Goal: Transaction & Acquisition: Purchase product/service

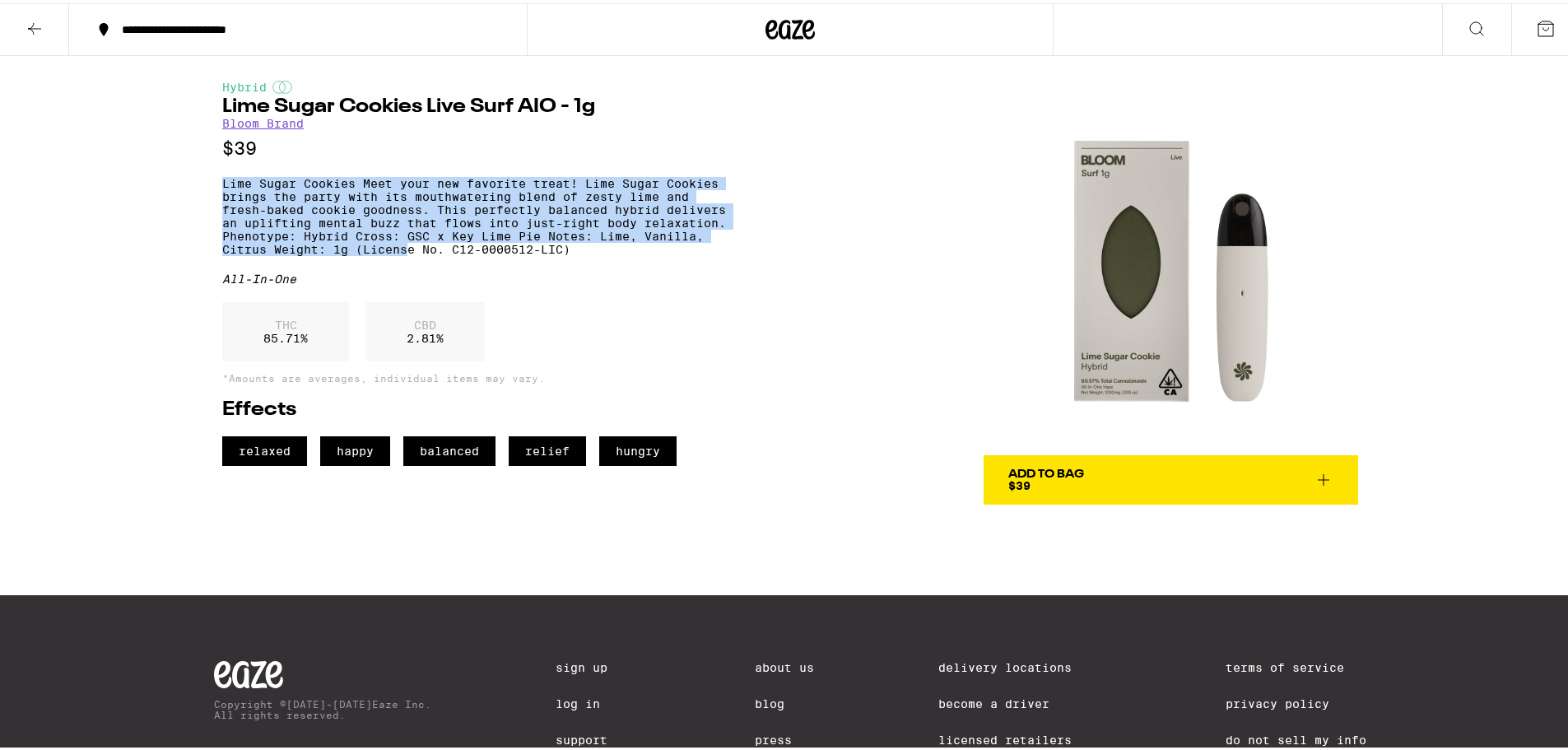
drag, startPoint x: 220, startPoint y: 191, endPoint x: 404, endPoint y: 255, distance: 194.8
click at [404, 253] on p "Lime Sugar Cookies Meet your new favorite treat! Lime Sugar Cookies brings the …" at bounding box center [478, 213] width 511 height 79
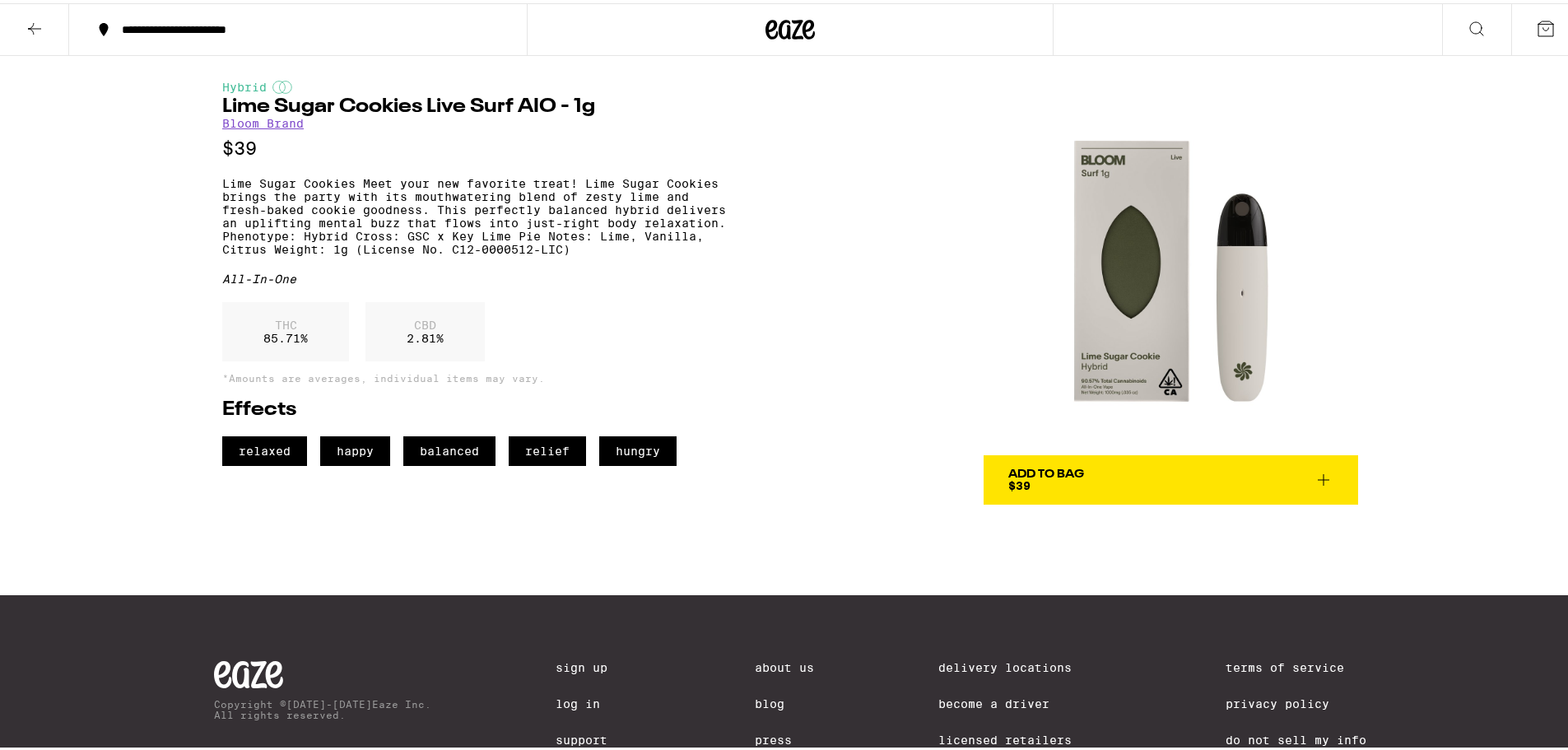
click at [435, 271] on div "Hybrid Lime Sugar Cookies Live Surf AIO - 1g Bloom Brand $39 Lime Sugar Cookies…" at bounding box center [478, 269] width 511 height 385
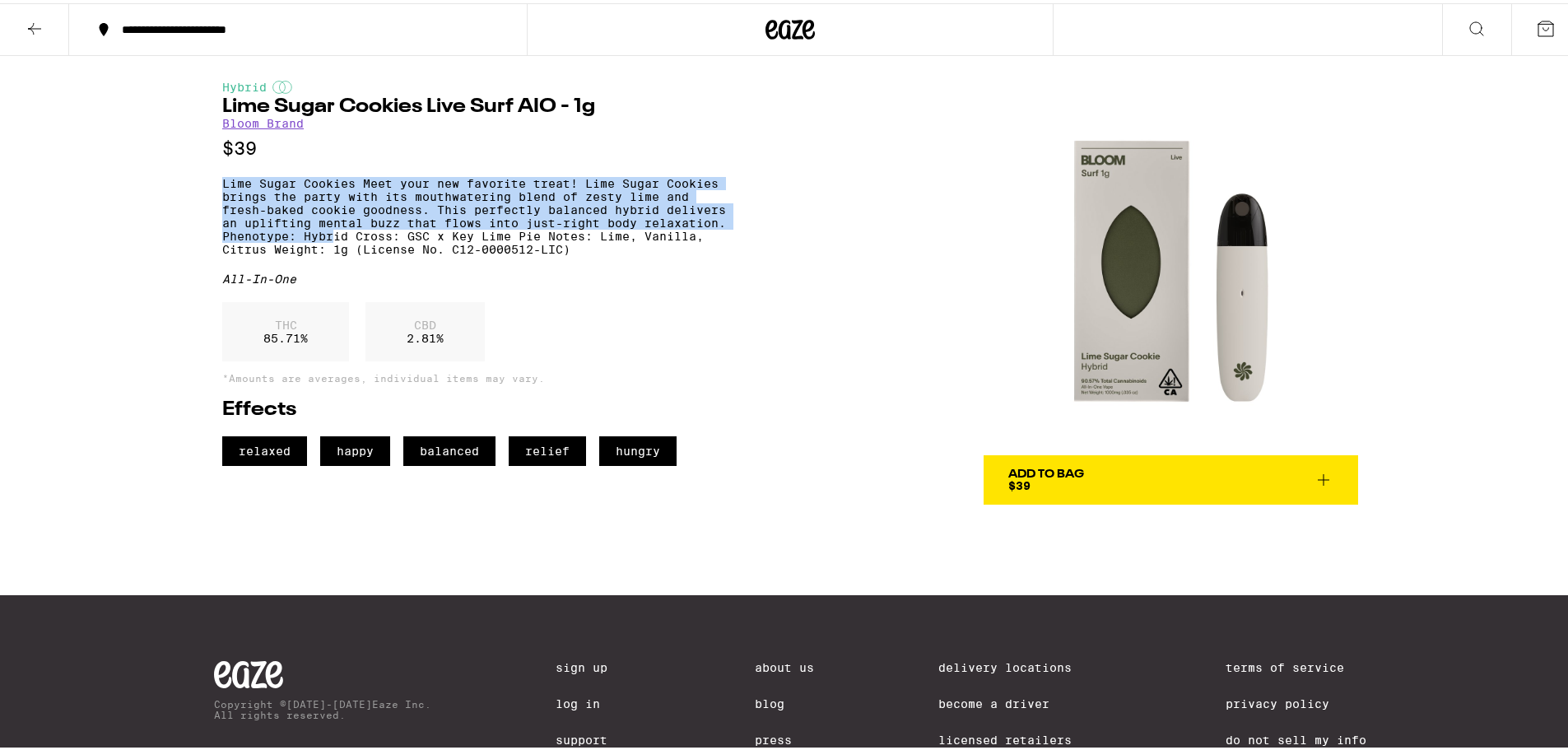
drag, startPoint x: 218, startPoint y: 189, endPoint x: 326, endPoint y: 248, distance: 123.1
click at [326, 248] on p "Lime Sugar Cookies Meet your new favorite treat! Lime Sugar Cookies brings the …" at bounding box center [478, 213] width 511 height 79
click at [353, 170] on div "Hybrid Lime Sugar Cookies Live Surf AIO - 1g Bloom Brand $39 Lime Sugar Cookies…" at bounding box center [478, 269] width 511 height 385
drag, startPoint x: 201, startPoint y: 165, endPoint x: 259, endPoint y: 265, distance: 115.6
click at [259, 265] on div "Hybrid Lime Sugar Cookies Live Surf AIO - 1g Bloom Brand $39 Lime Sugar Cookies…" at bounding box center [790, 277] width 1186 height 449
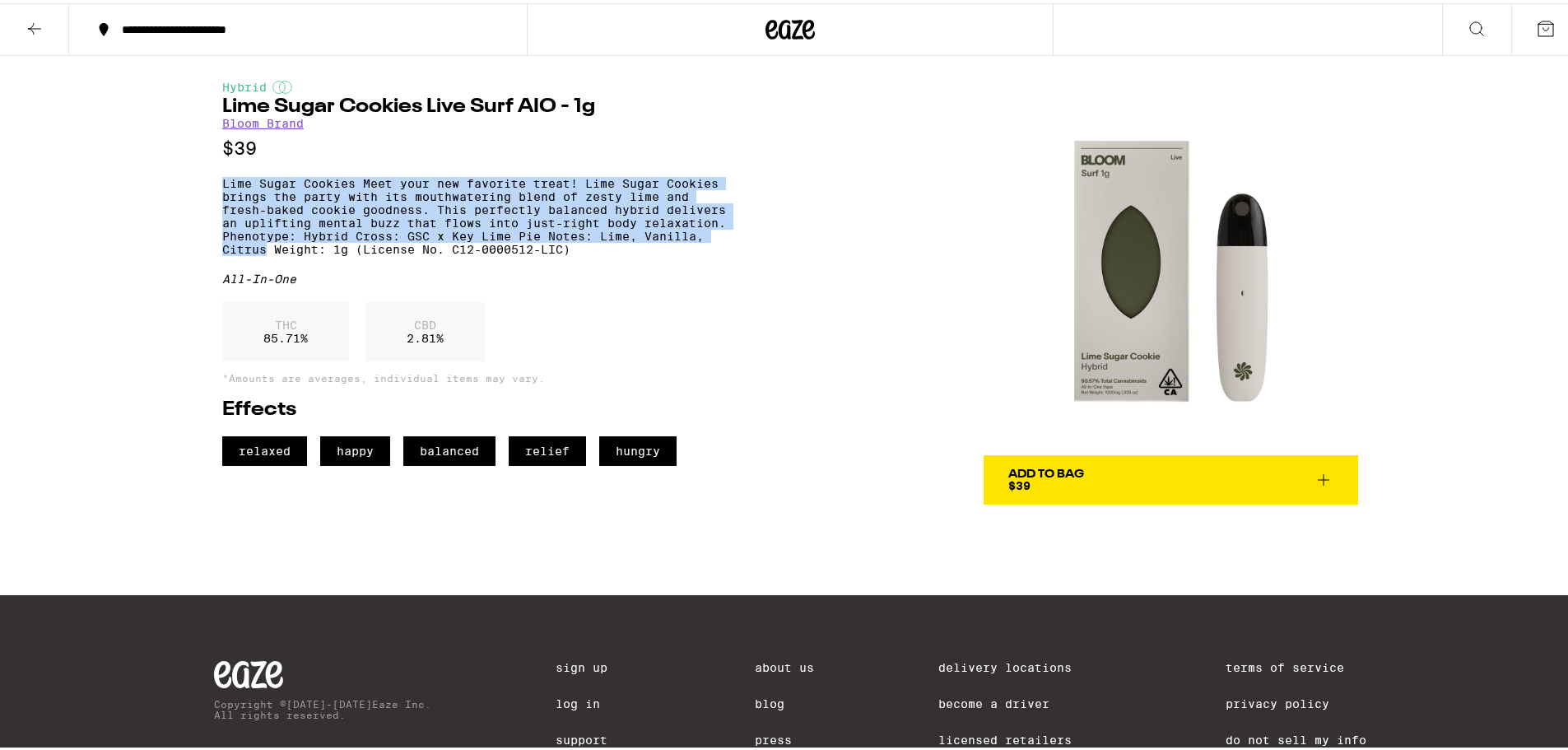
copy p "Lime Sugar Cookies Meet your new favorite treat! Lime Sugar Cookies brings the …"
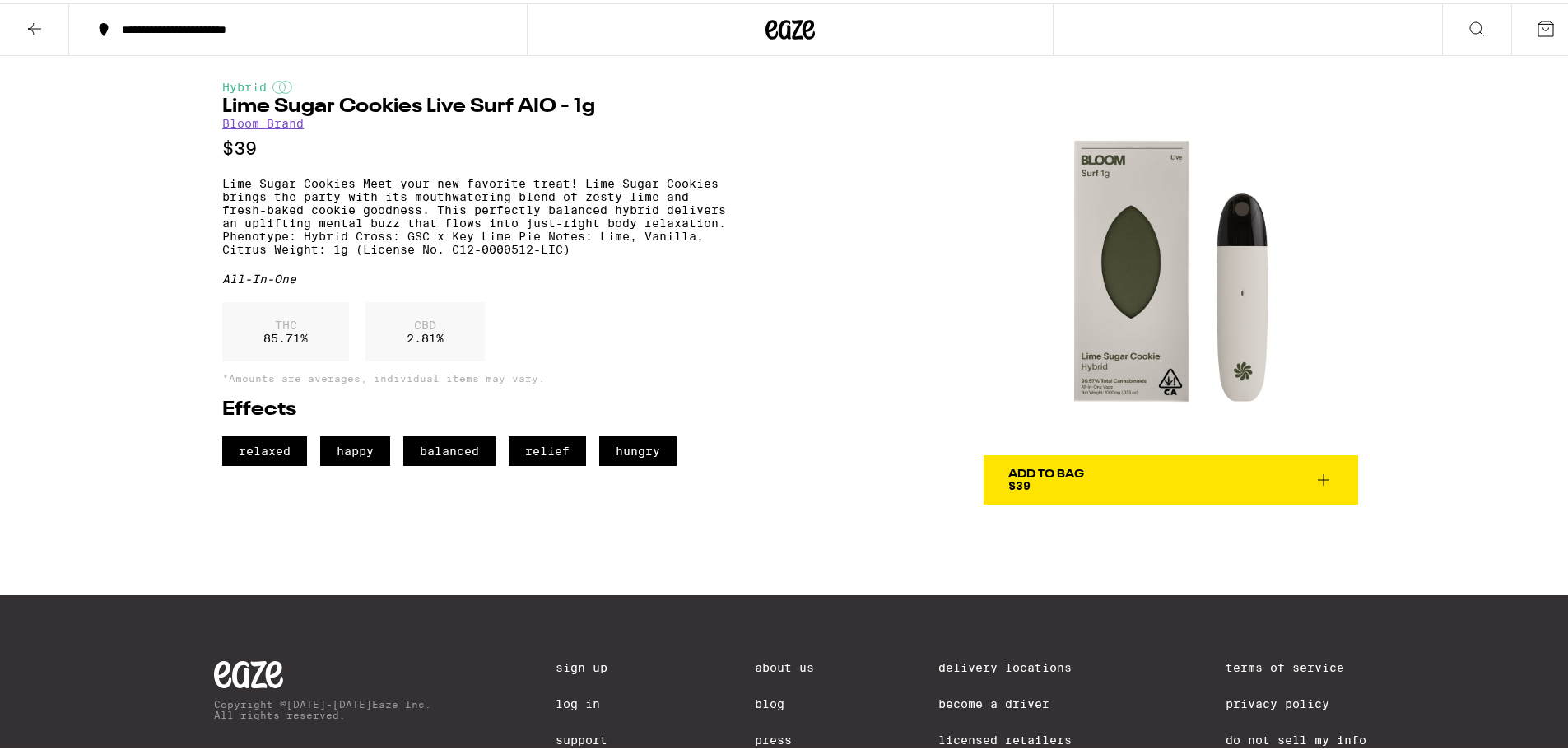
click at [1562, 325] on div "**********" at bounding box center [790, 426] width 1581 height 852
click at [1517, 337] on div "**********" at bounding box center [790, 426] width 1581 height 852
